Goal: Check status: Check status

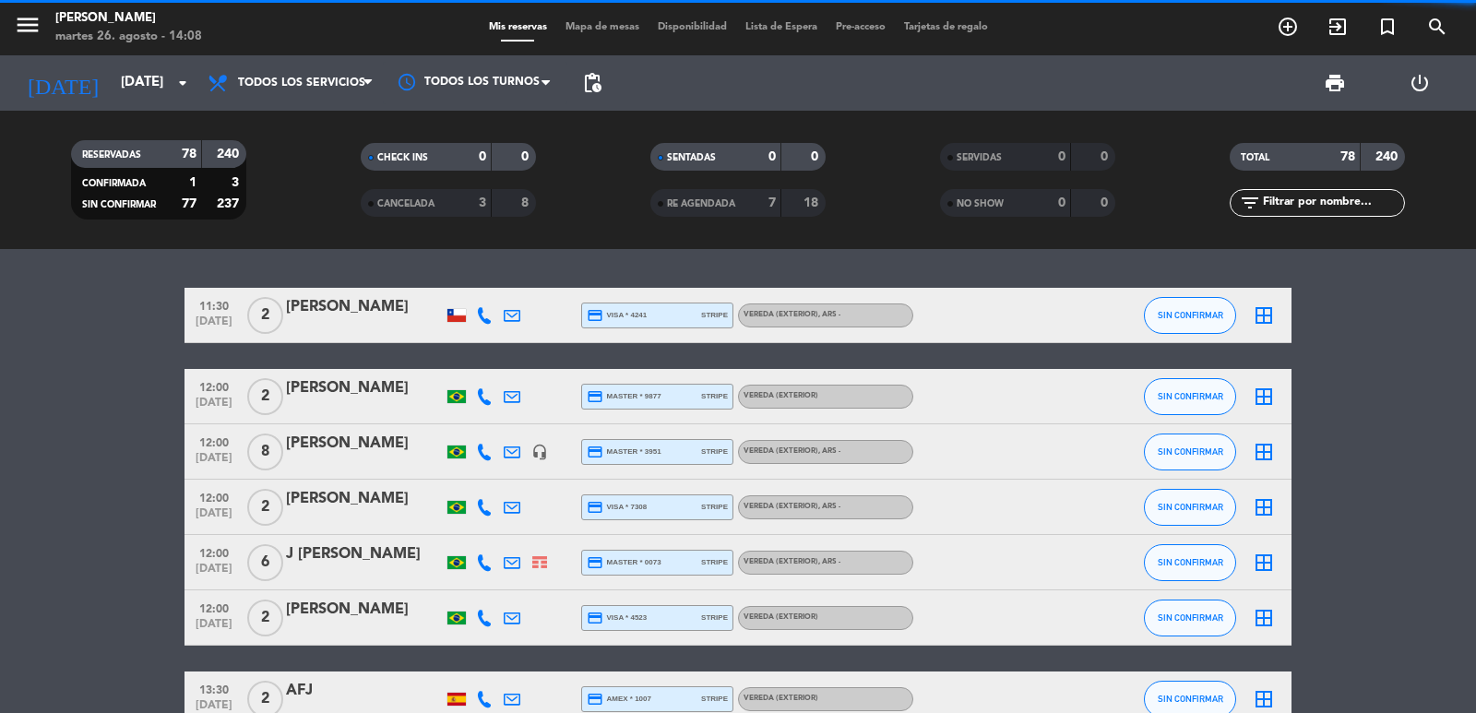
click at [1344, 204] on input "text" at bounding box center [1332, 203] width 143 height 20
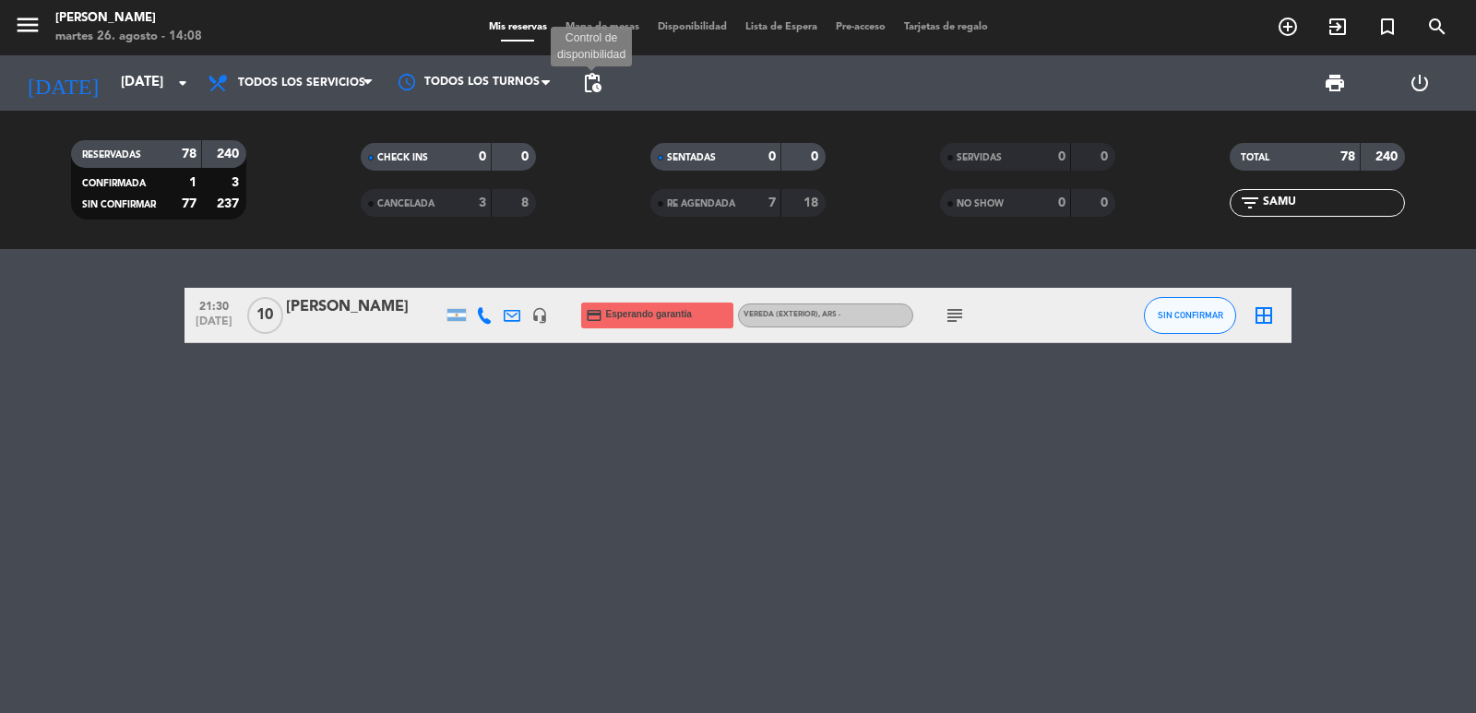
type input "SAMU"
click at [592, 81] on span "pending_actions" at bounding box center [592, 83] width 22 height 22
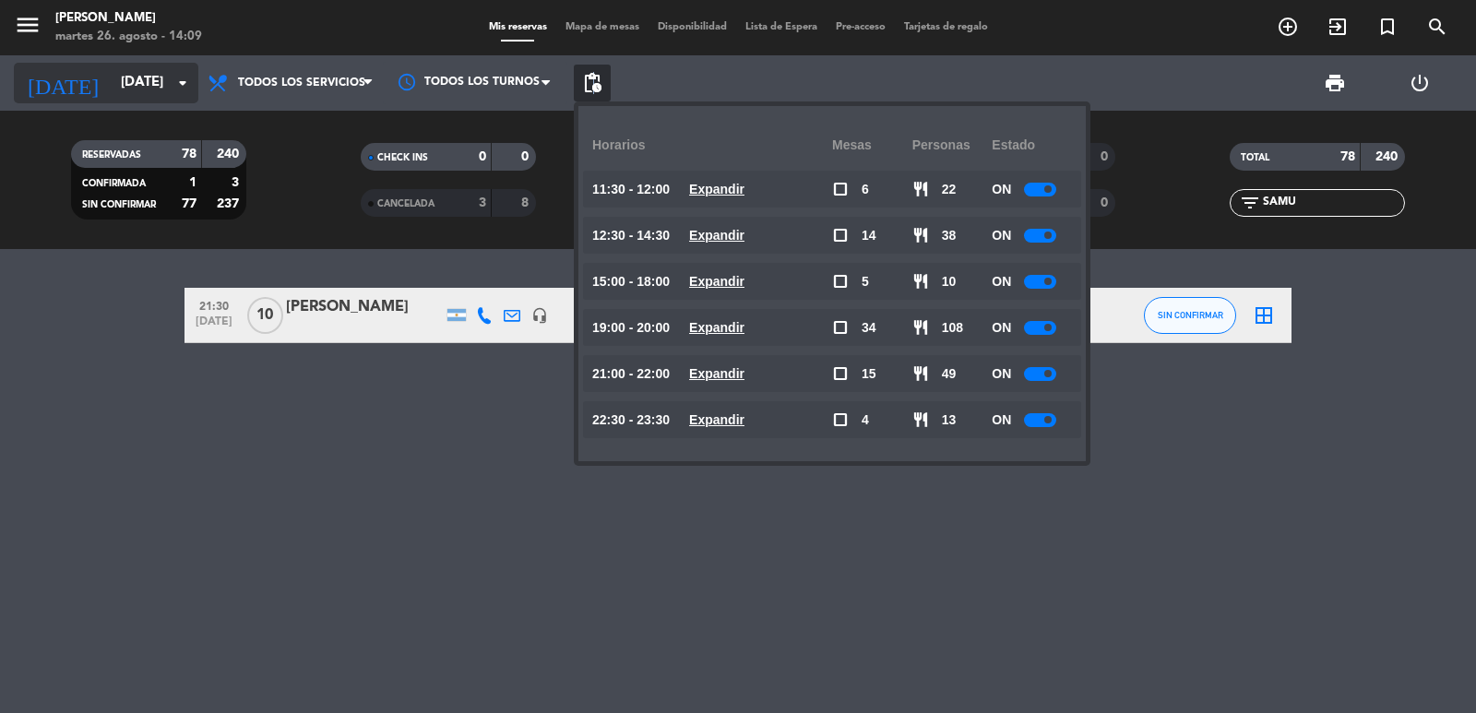
click at [144, 66] on input "mié. 10 sep." at bounding box center [201, 82] width 178 height 35
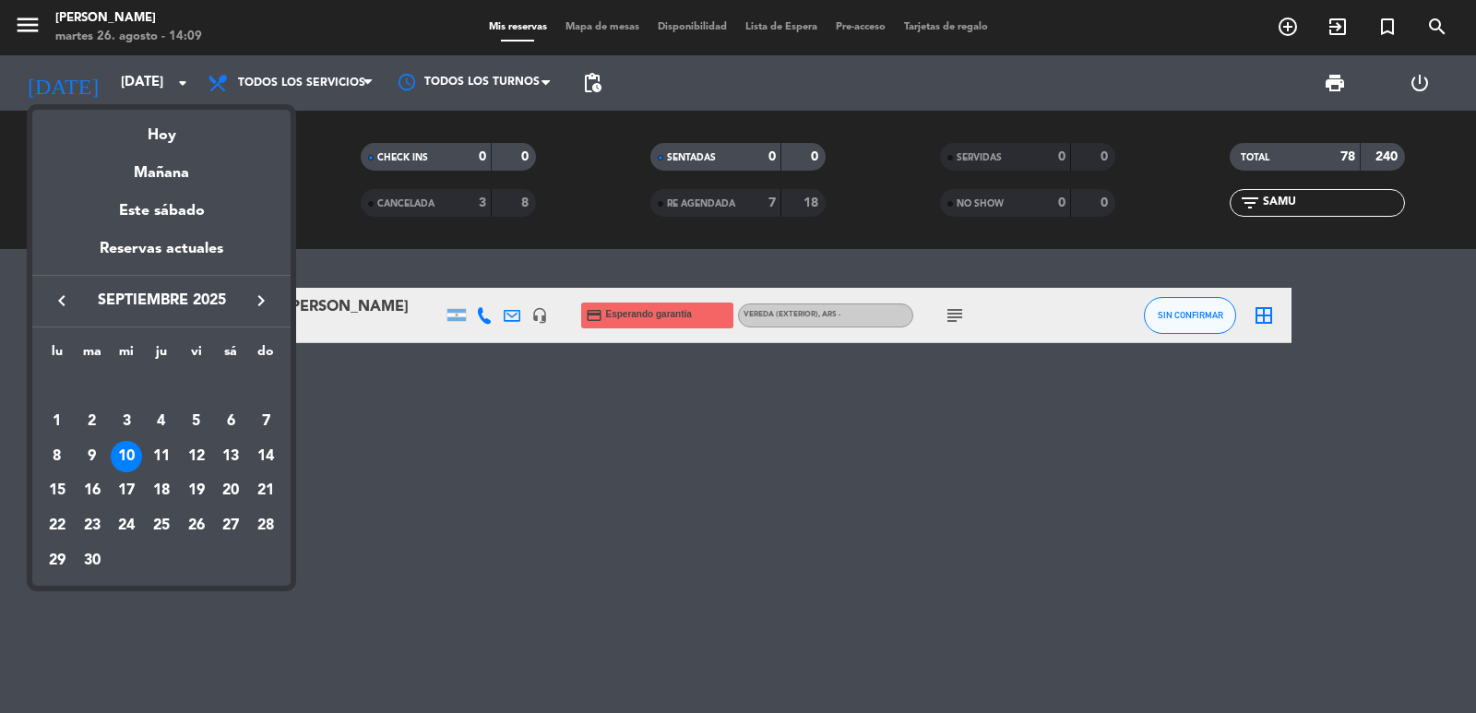
click at [255, 294] on icon "keyboard_arrow_right" at bounding box center [261, 301] width 22 height 22
click at [256, 298] on icon "keyboard_arrow_right" at bounding box center [261, 301] width 22 height 22
click at [260, 297] on icon "keyboard_arrow_right" at bounding box center [261, 301] width 22 height 22
click at [220, 424] on div "6" at bounding box center [230, 421] width 31 height 31
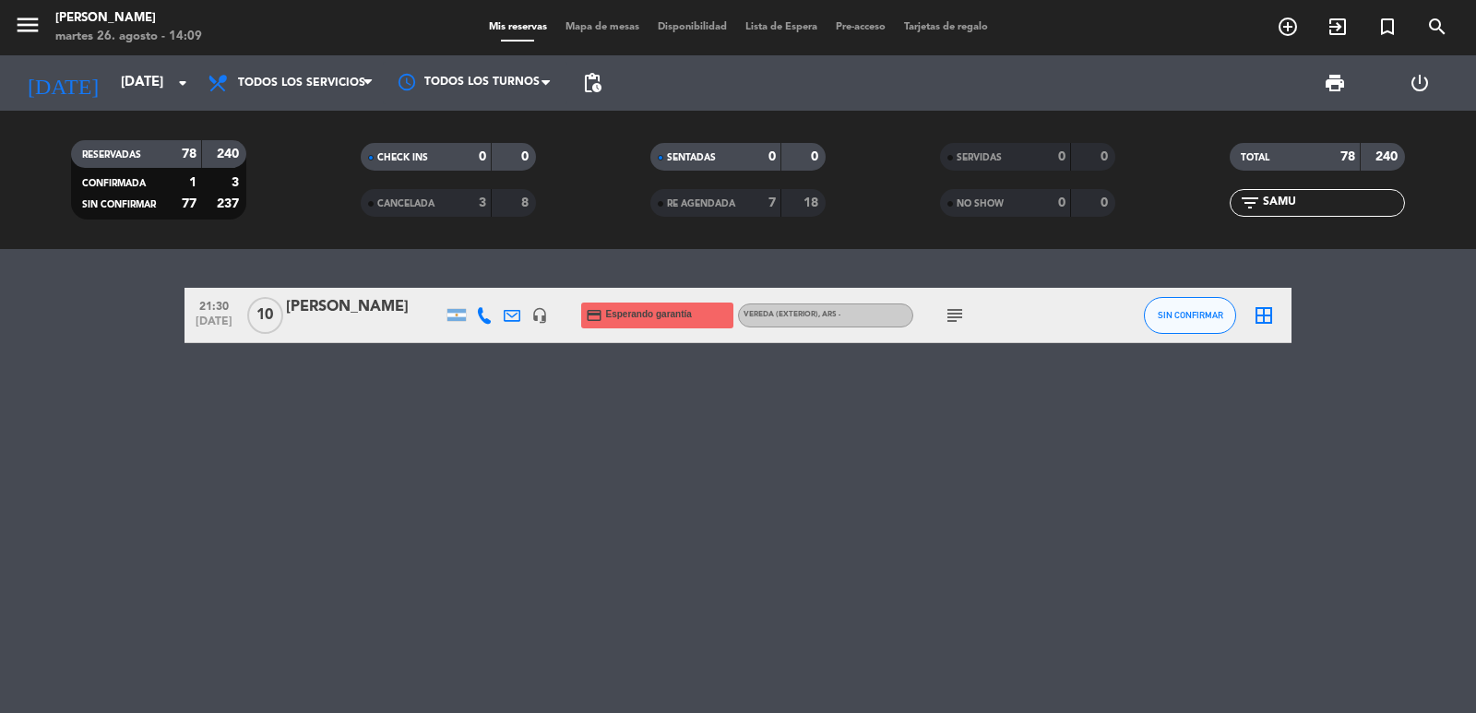
type input "sáb. 6 dic."
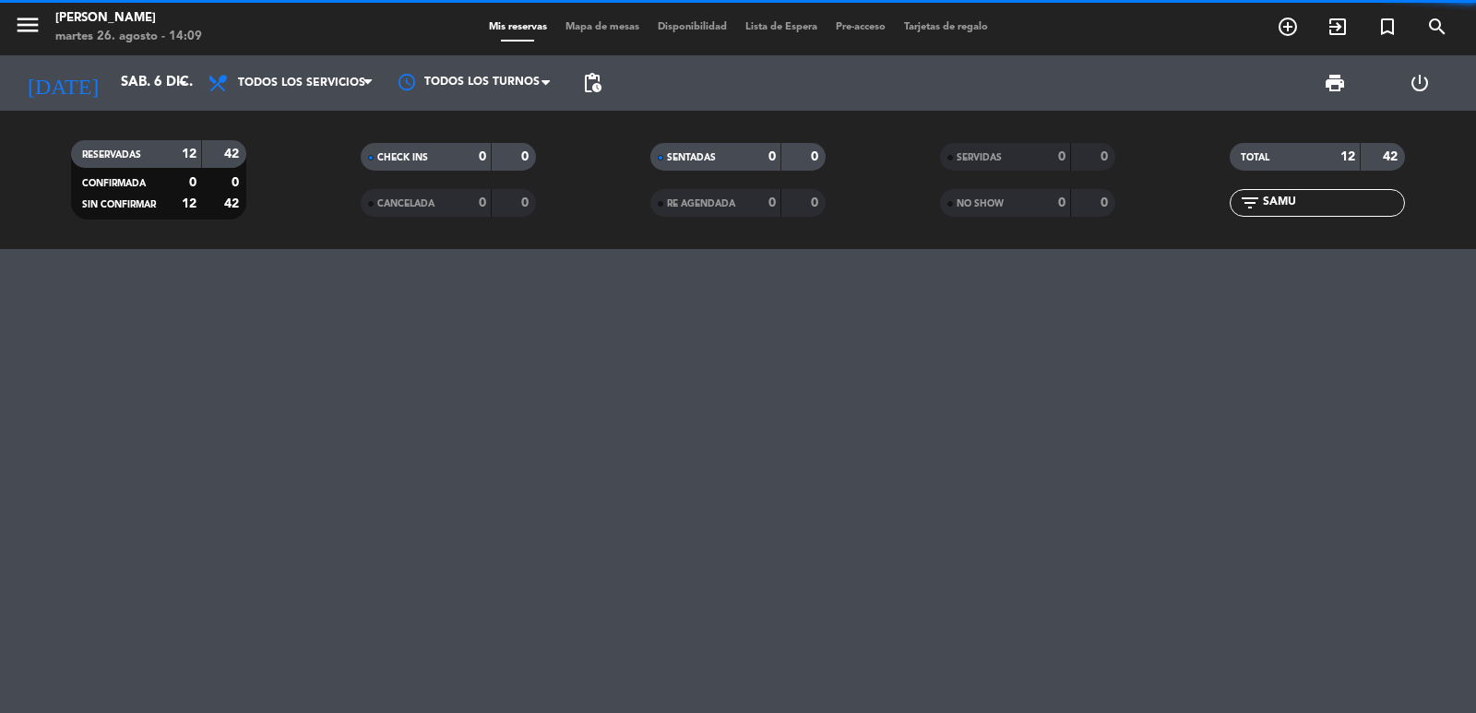
drag, startPoint x: 1337, startPoint y: 203, endPoint x: 1113, endPoint y: 200, distance: 224.2
click at [1115, 196] on div "RESERVADAS 12 42 CONFIRMADA 0 0 SIN CONFIRMAR 12 42 CHECK INS 0 0 CANCELADA 0 0…" at bounding box center [738, 179] width 1476 height 101
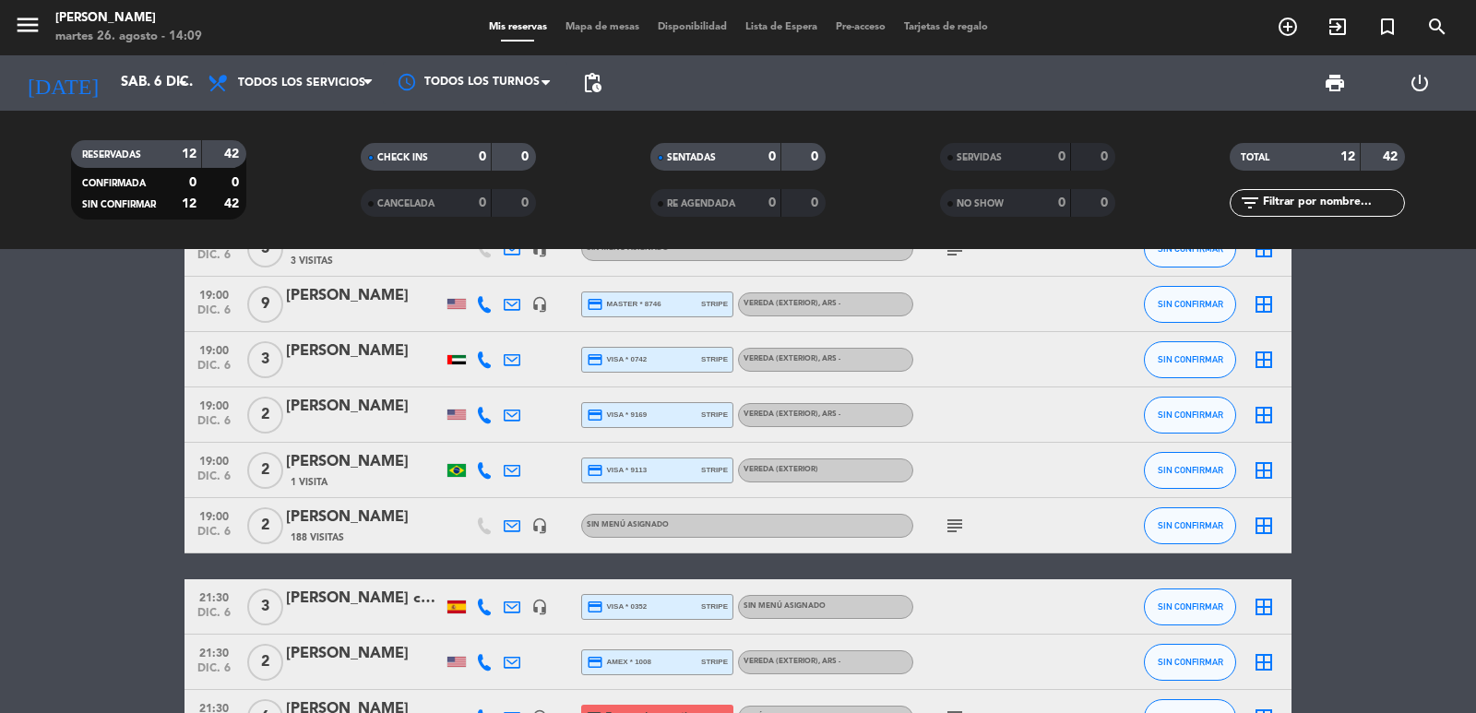
scroll to position [383, 0]
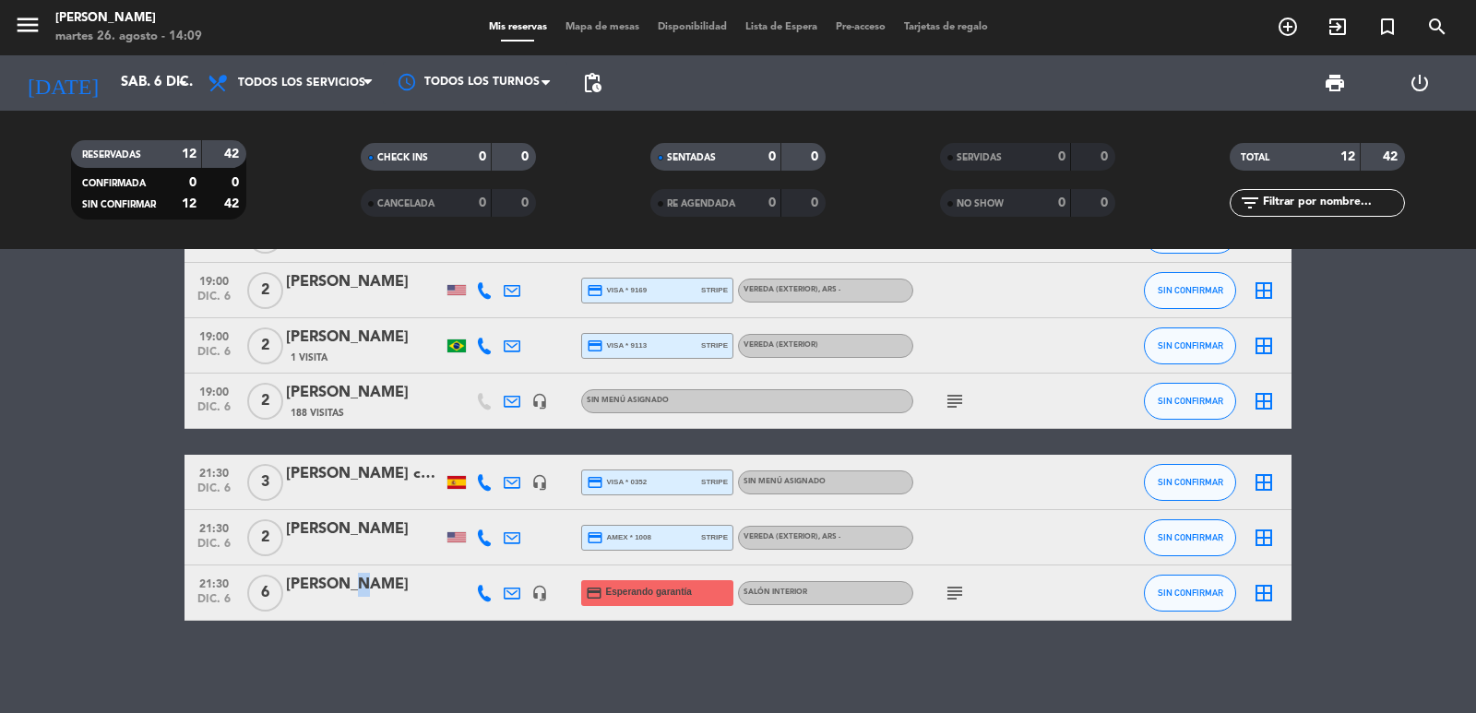
click at [357, 591] on div "MARTIN ANTOLA" at bounding box center [364, 585] width 157 height 24
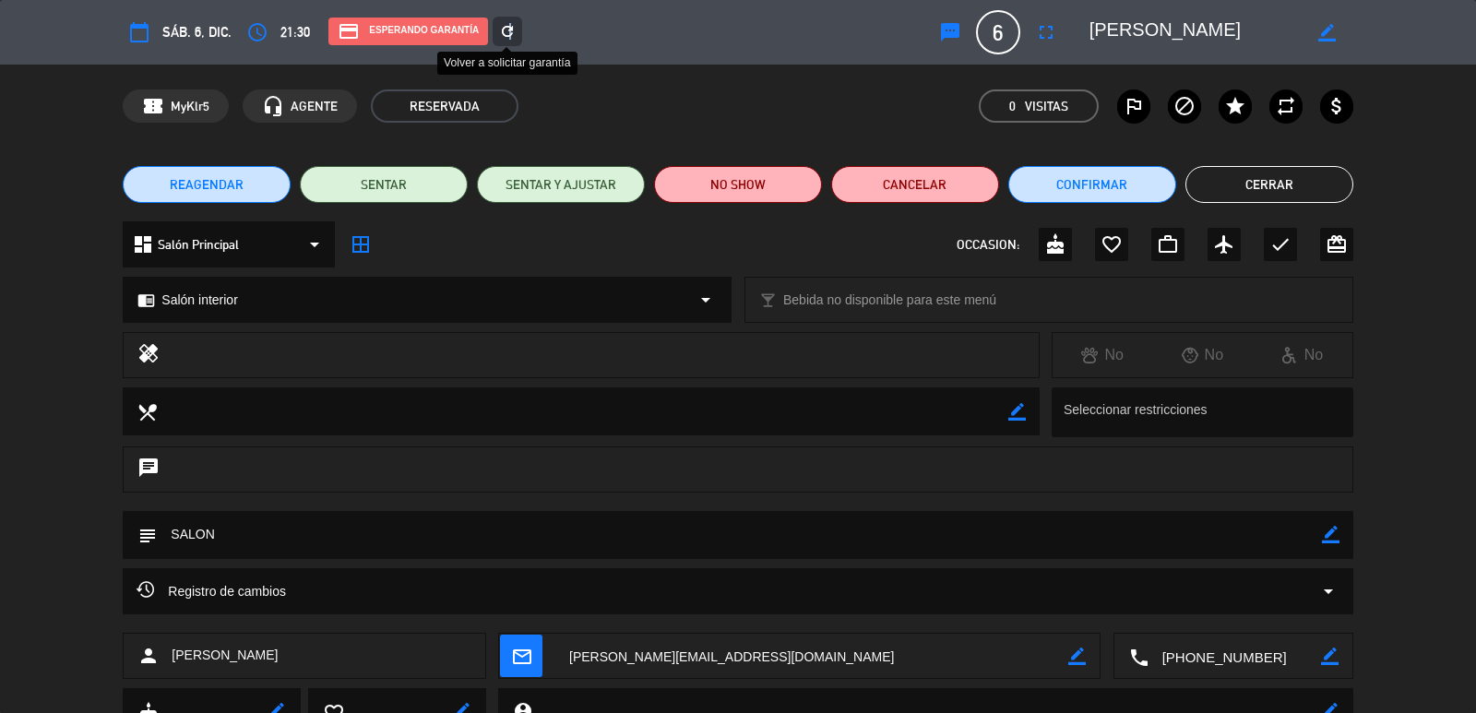
click at [510, 24] on icon "refresh" at bounding box center [507, 31] width 17 height 17
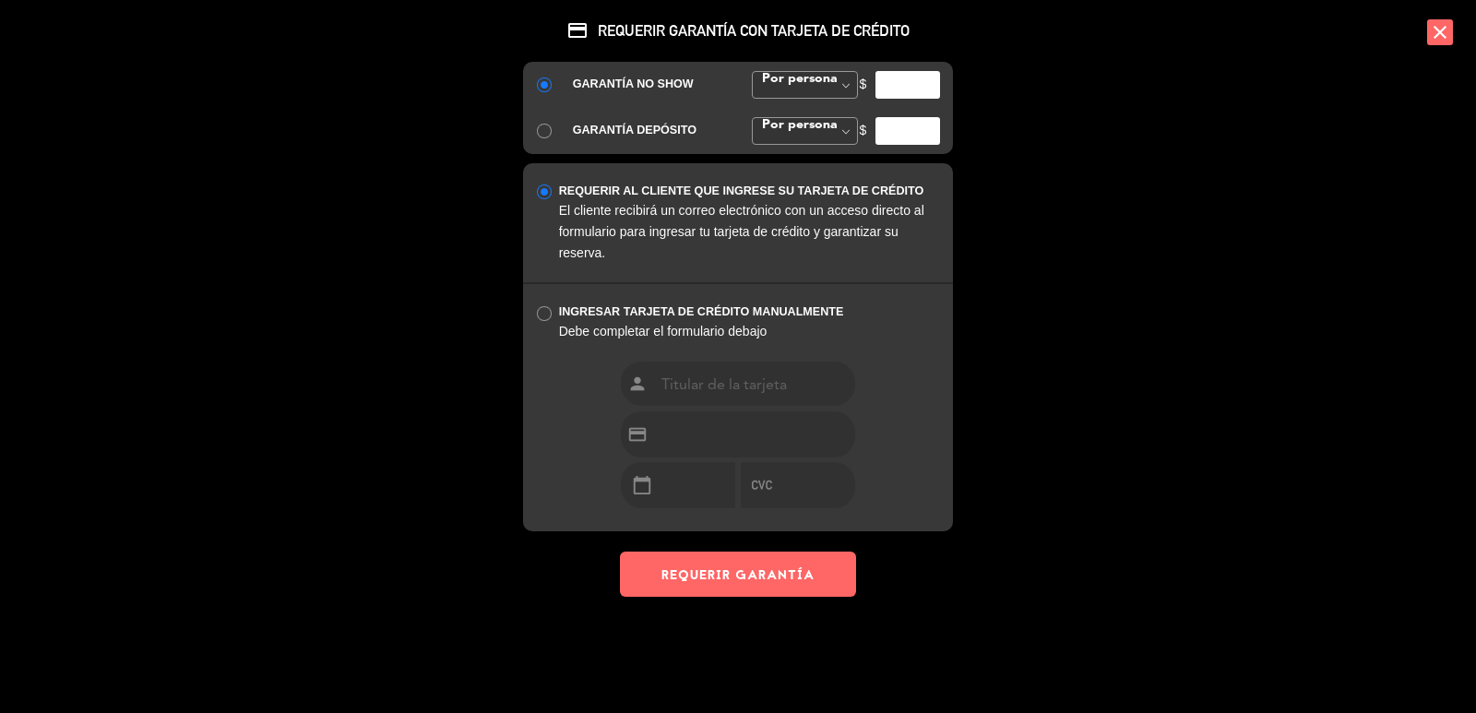
click at [904, 93] on input "number" at bounding box center [907, 85] width 65 height 28
type input "35000"
click at [742, 558] on button "REQUERIR GARANTÍA" at bounding box center [738, 574] width 236 height 45
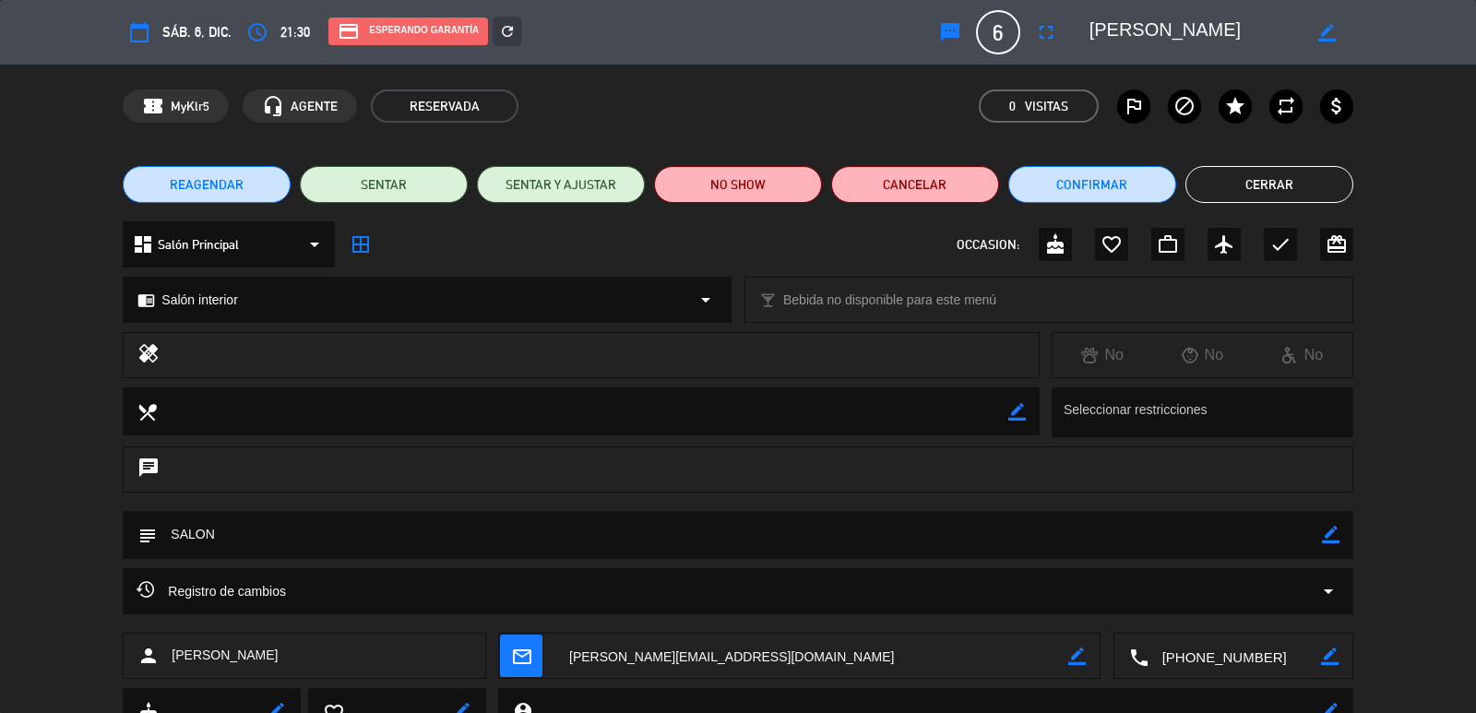
drag, startPoint x: 1255, startPoint y: 197, endPoint x: 806, endPoint y: 8, distance: 486.6
click at [1249, 196] on button "Cerrar" at bounding box center [1269, 184] width 168 height 37
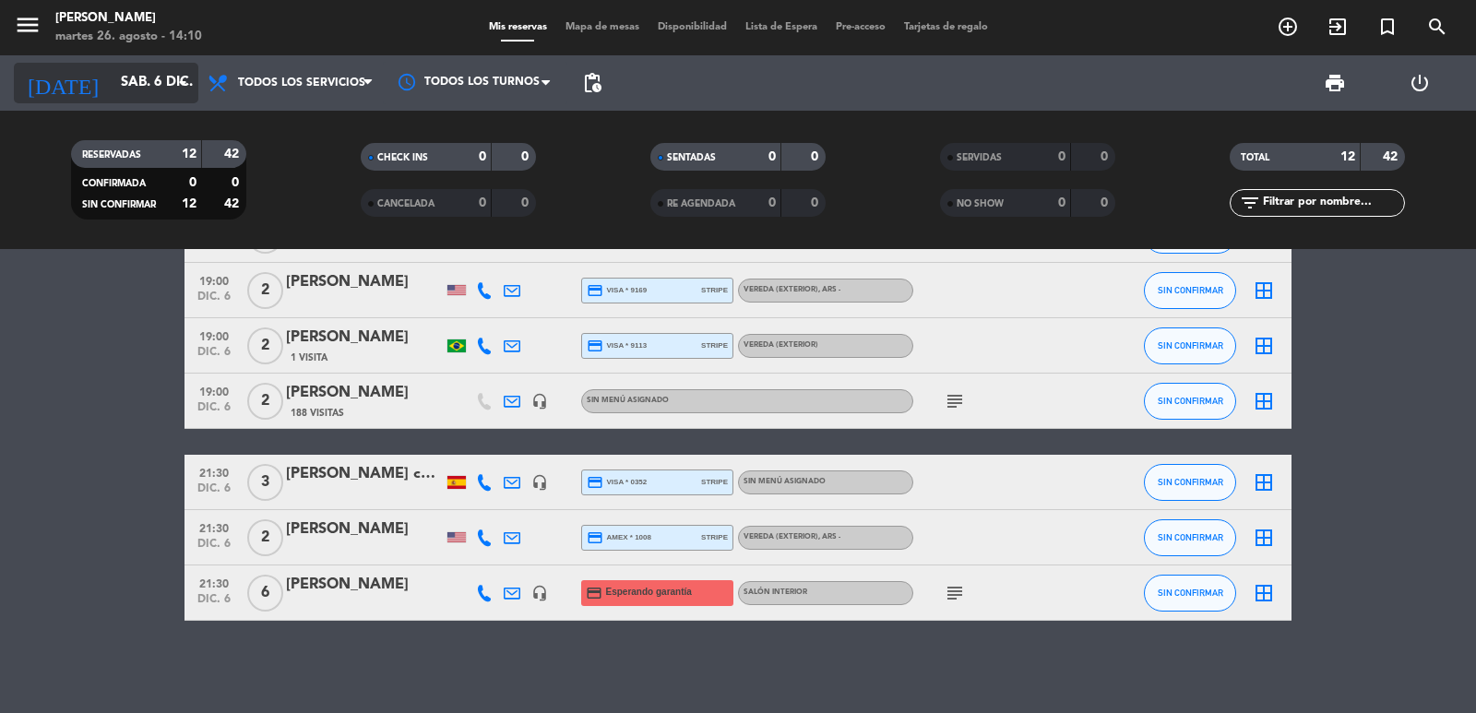
click at [112, 71] on input "sáb. 6 dic." at bounding box center [201, 82] width 178 height 35
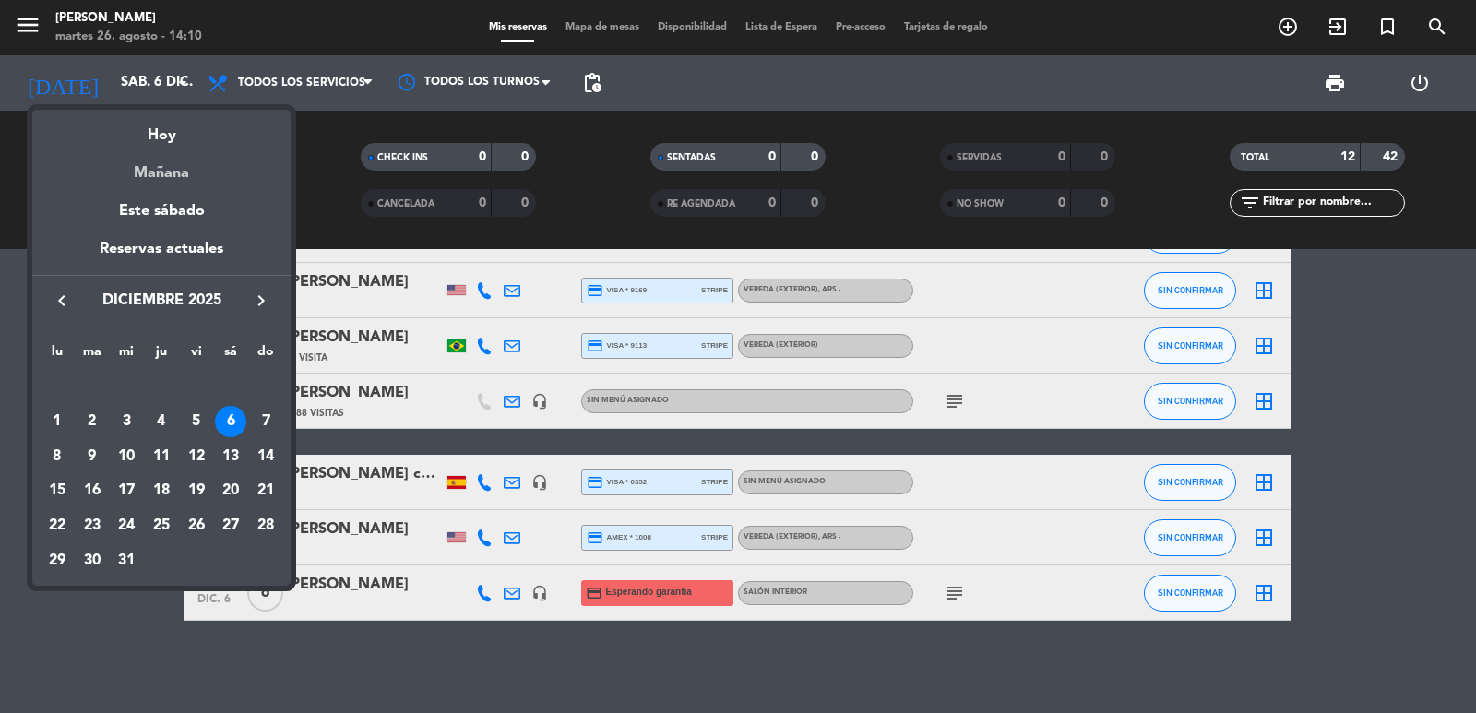
click at [152, 163] on div "Mañana" at bounding box center [161, 167] width 258 height 38
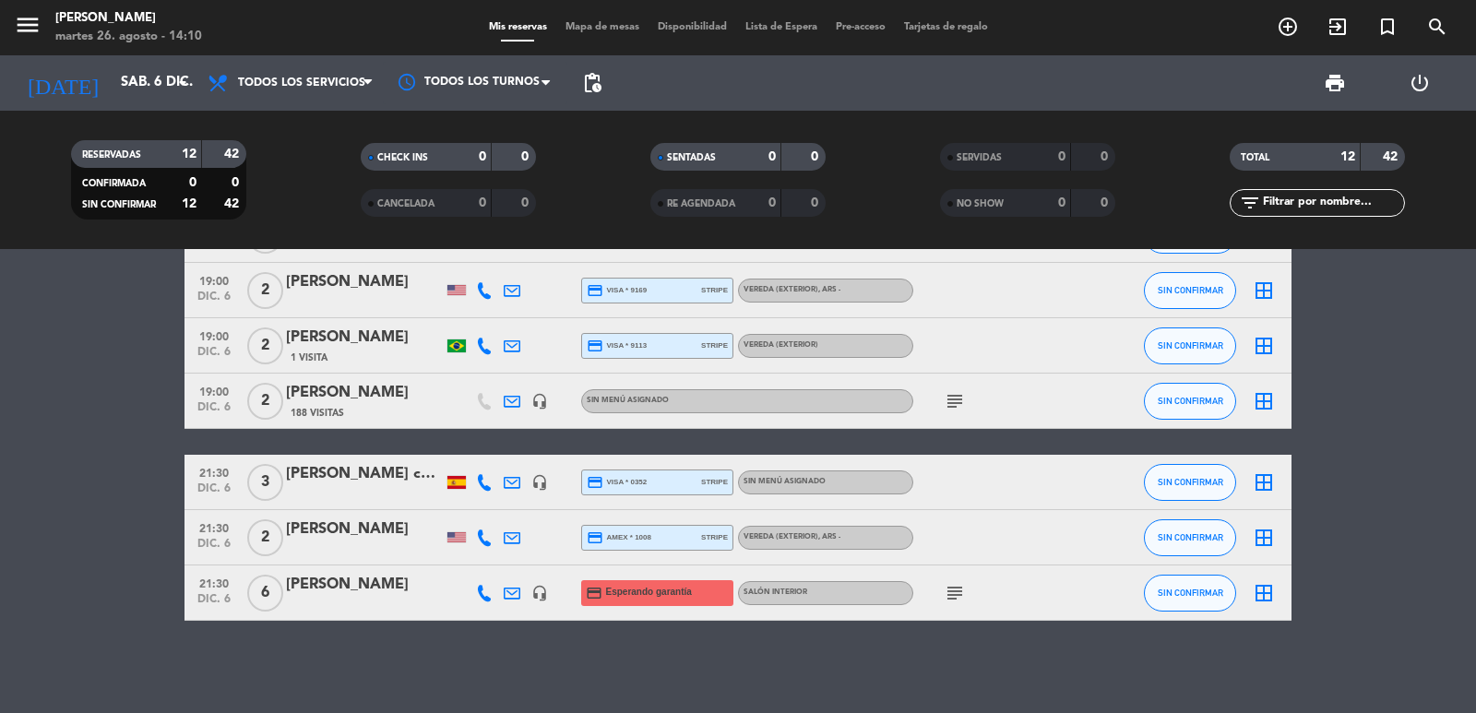
type input "mié. 27 ago."
click at [302, 73] on span "Todos los servicios" at bounding box center [290, 83] width 184 height 41
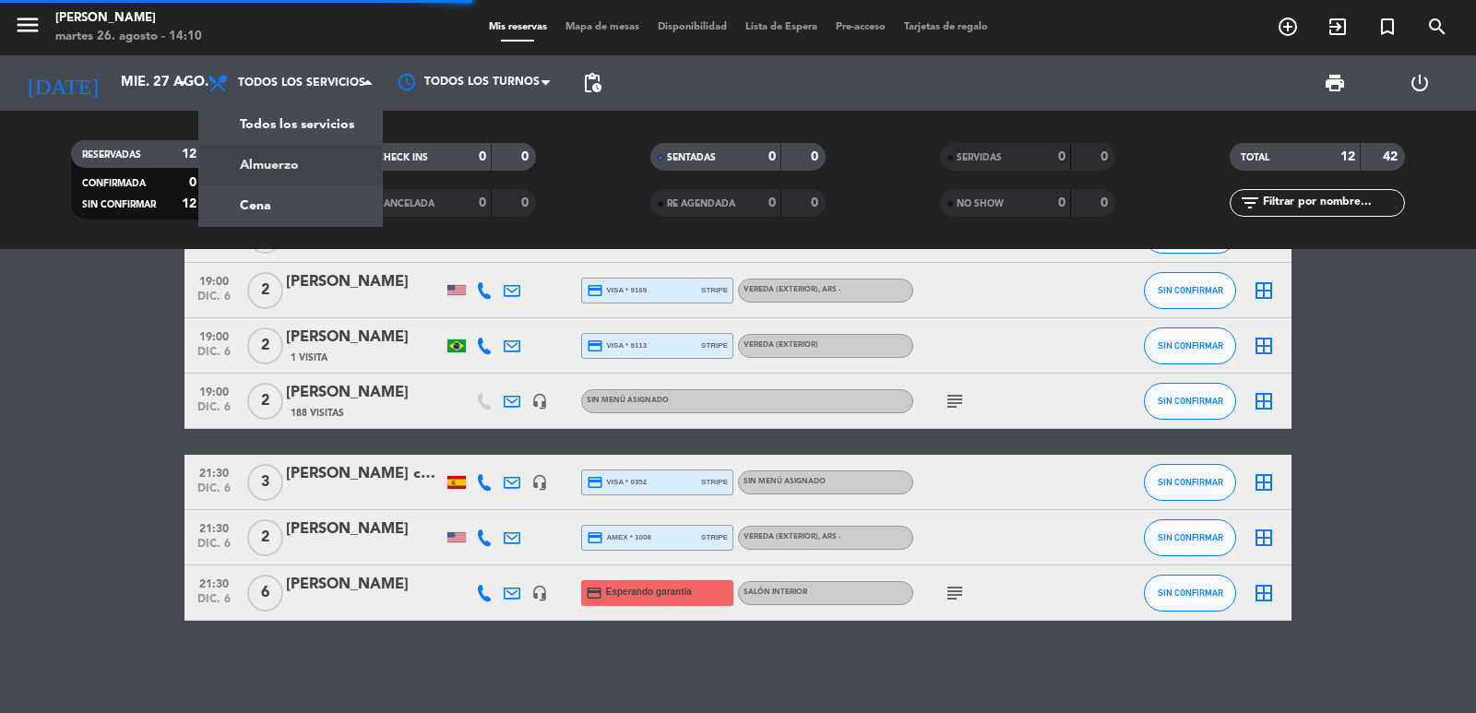
click at [281, 159] on div "menu Don Julio martes 26. agosto - 14:10 Mis reservas Mapa de mesas Disponibili…" at bounding box center [738, 124] width 1476 height 249
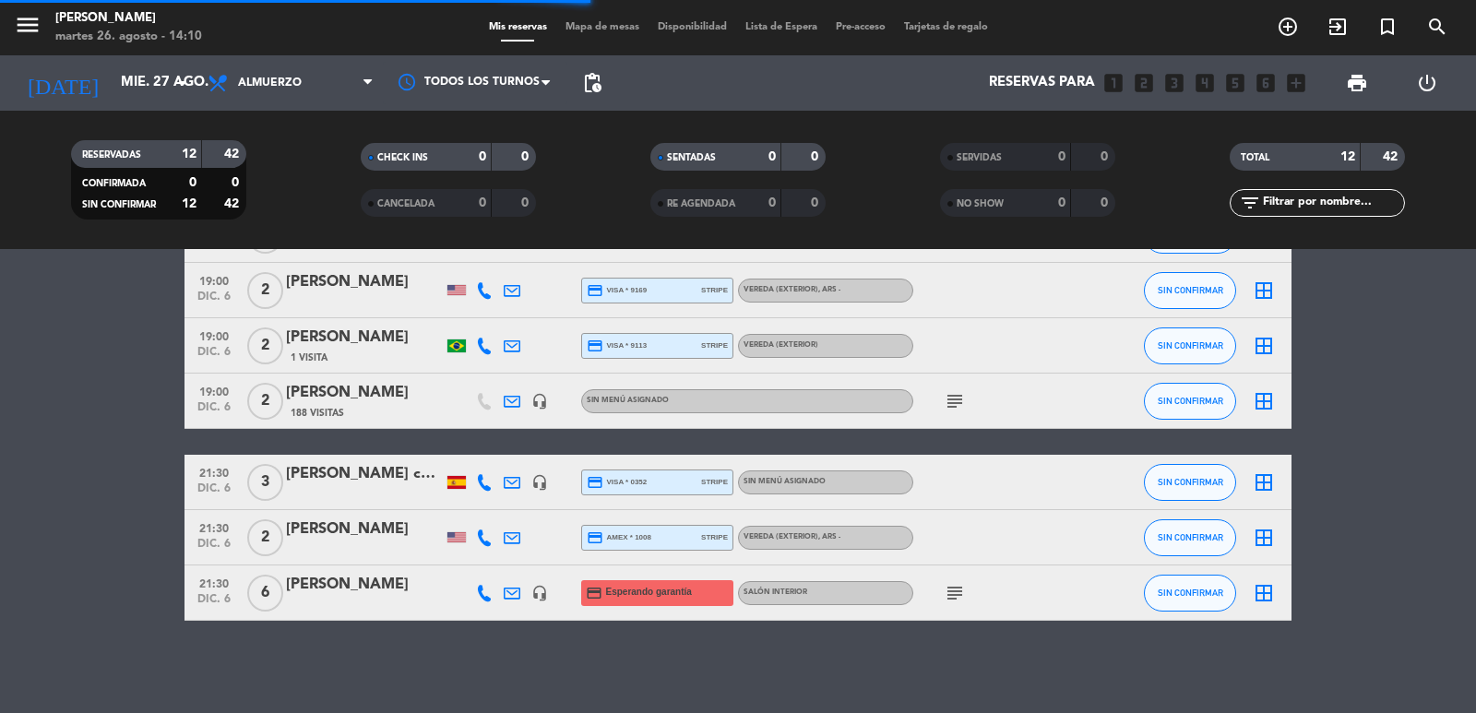
scroll to position [429, 0]
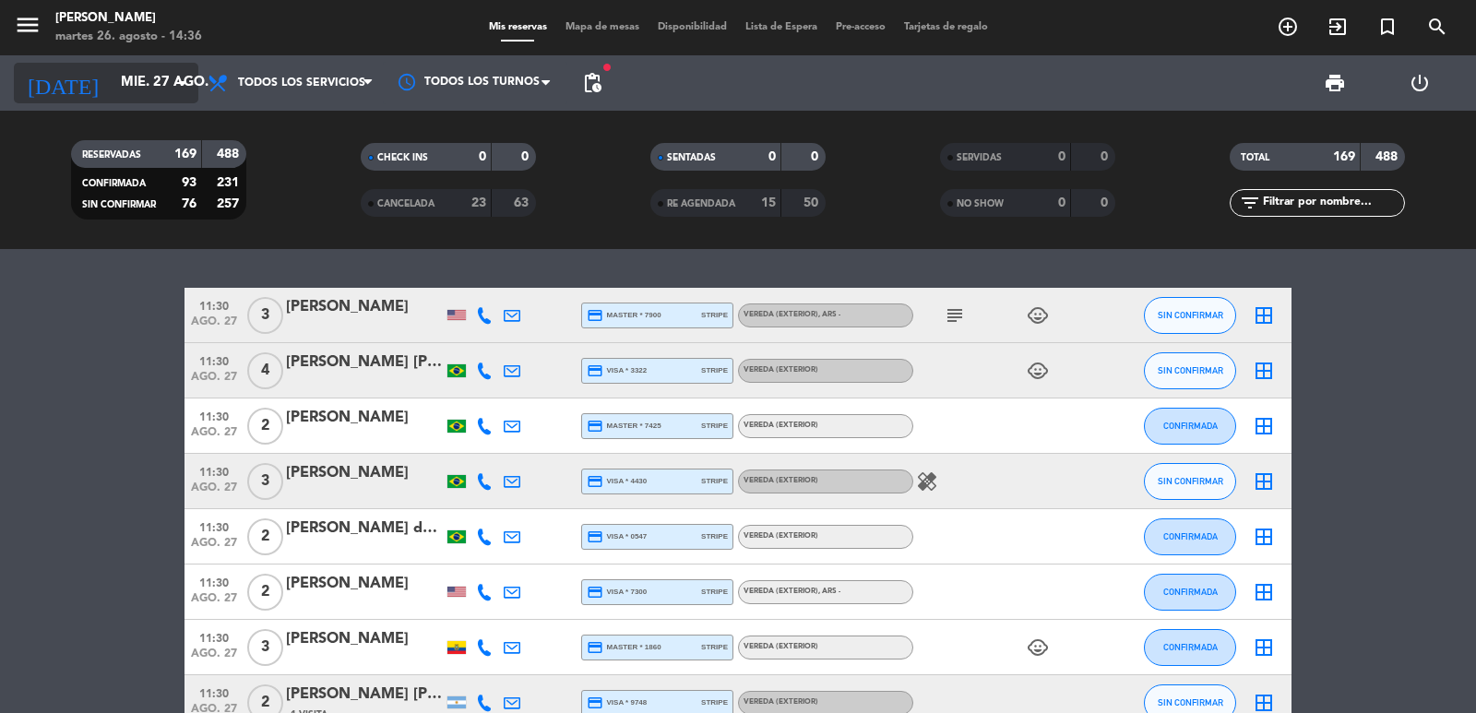
click at [117, 97] on input "mié. 27 ago." at bounding box center [201, 82] width 178 height 35
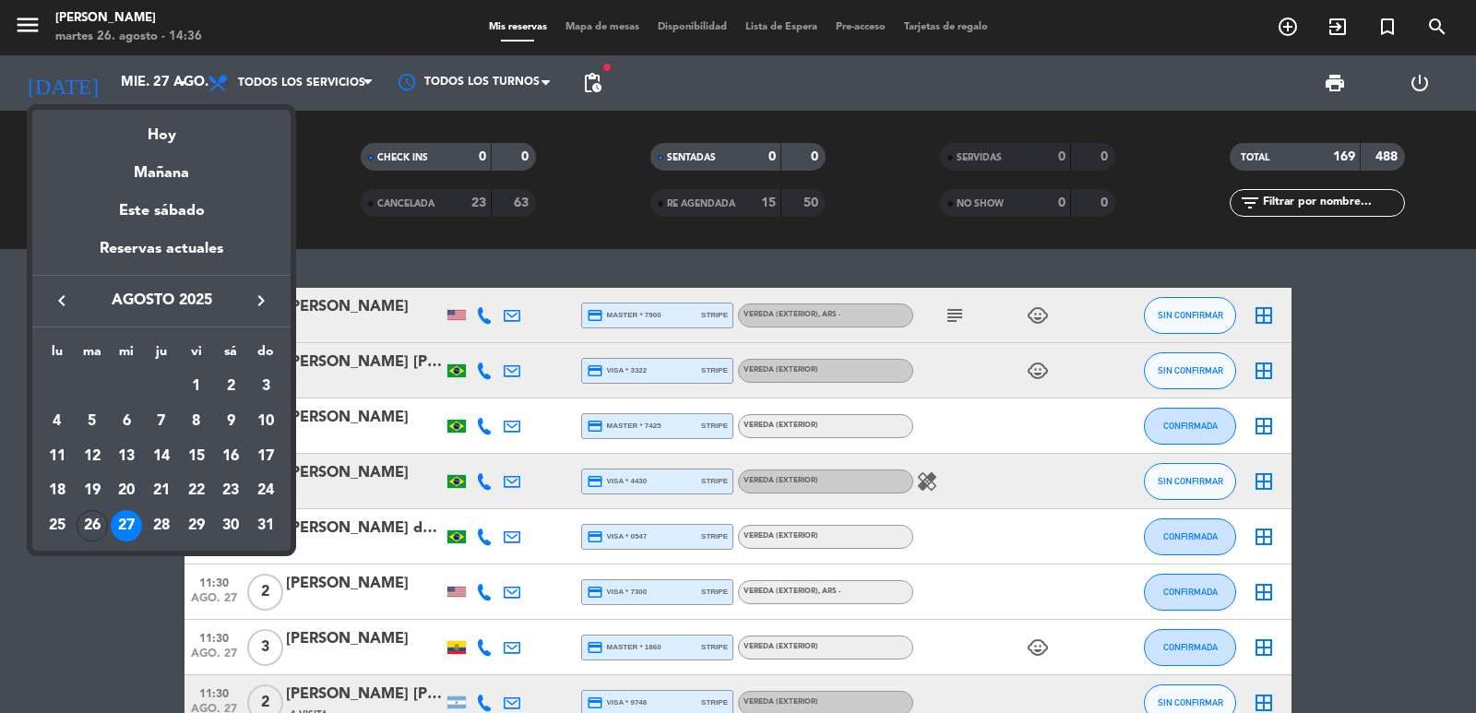
click at [261, 304] on icon "keyboard_arrow_right" at bounding box center [261, 301] width 22 height 22
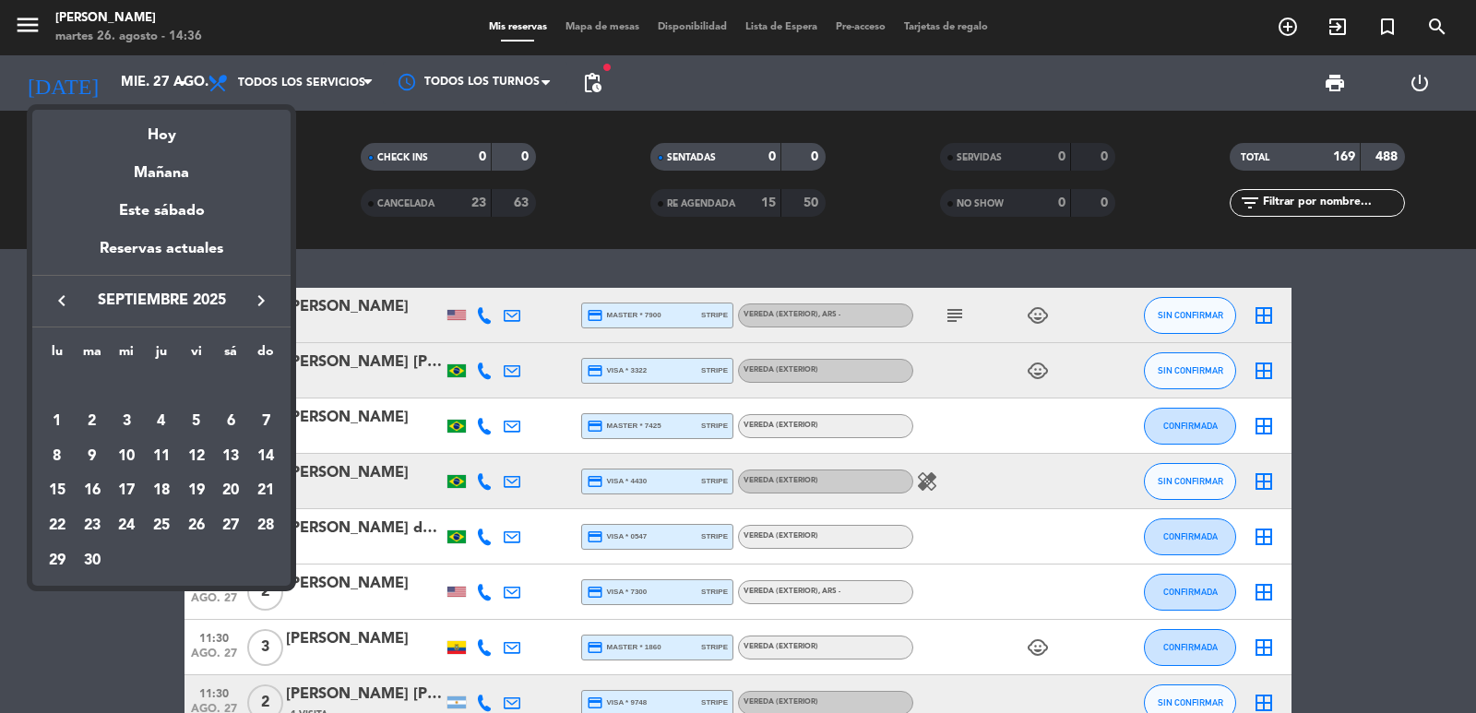
click at [61, 485] on div "15" at bounding box center [57, 490] width 31 height 31
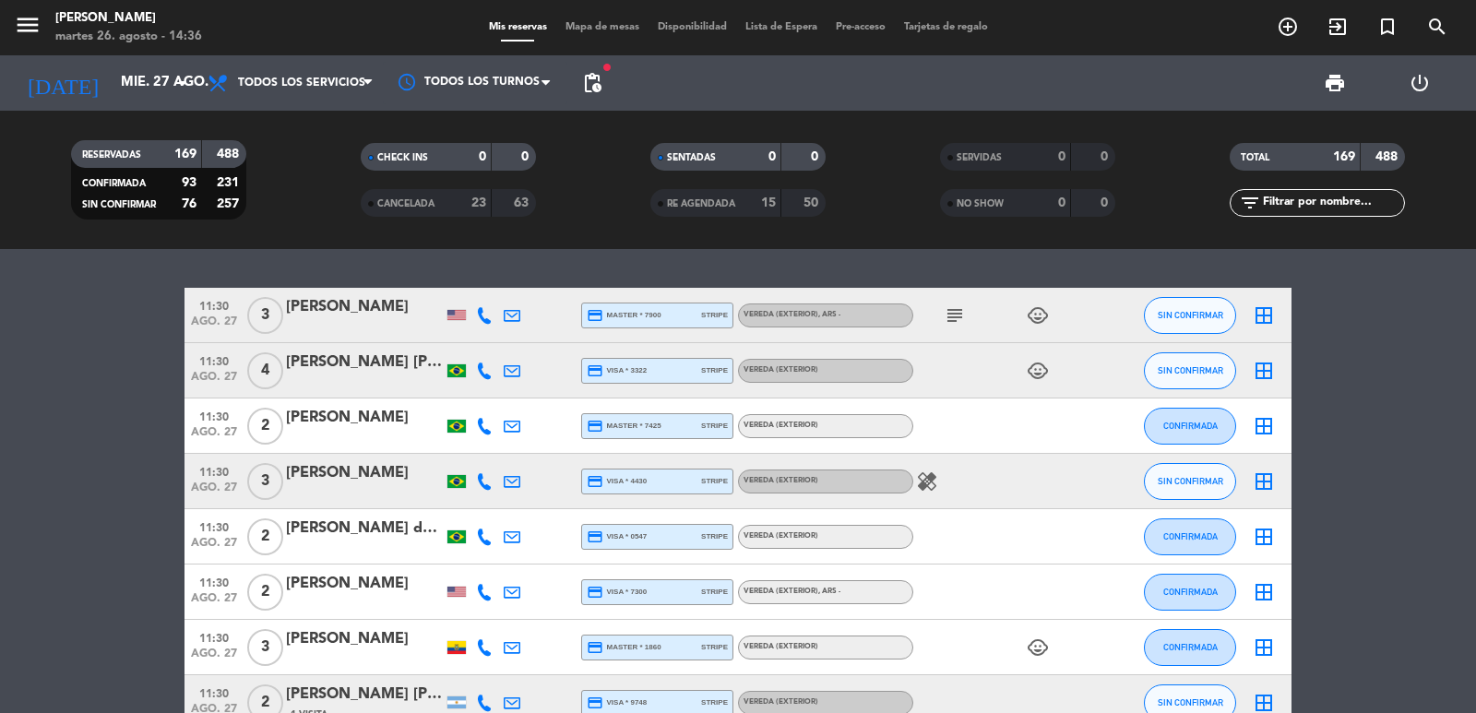
type input "lun. [DATE]"
